Goal: Find contact information: Find contact information

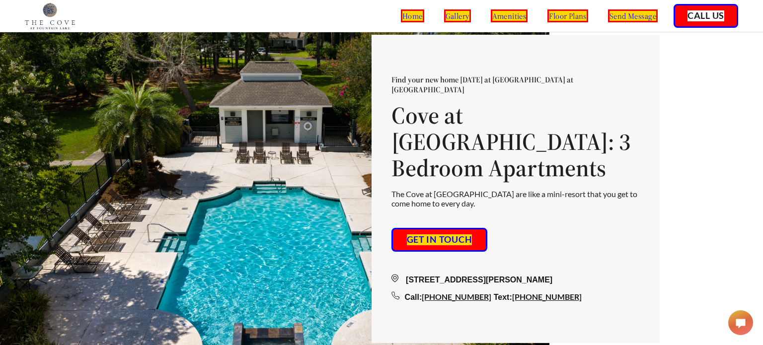
click at [462, 233] on link "Get in touch" at bounding box center [439, 240] width 69 height 14
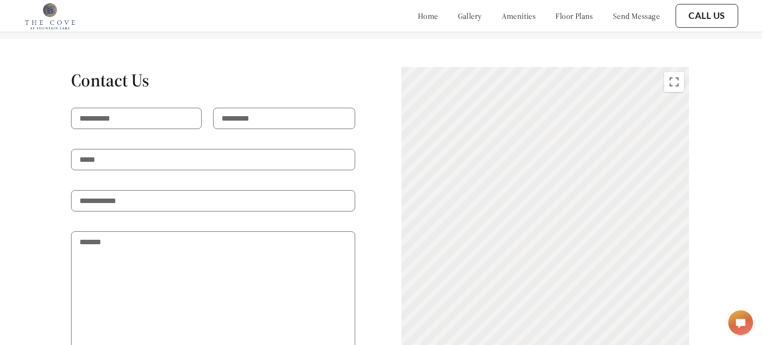
scroll to position [1863, 6]
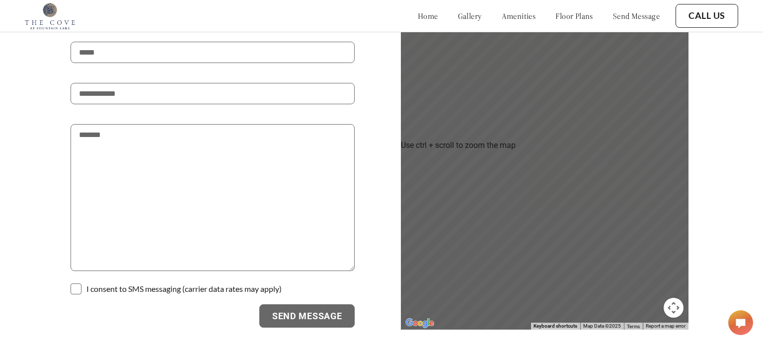
scroll to position [1967, 1]
